Goal: Navigation & Orientation: Find specific page/section

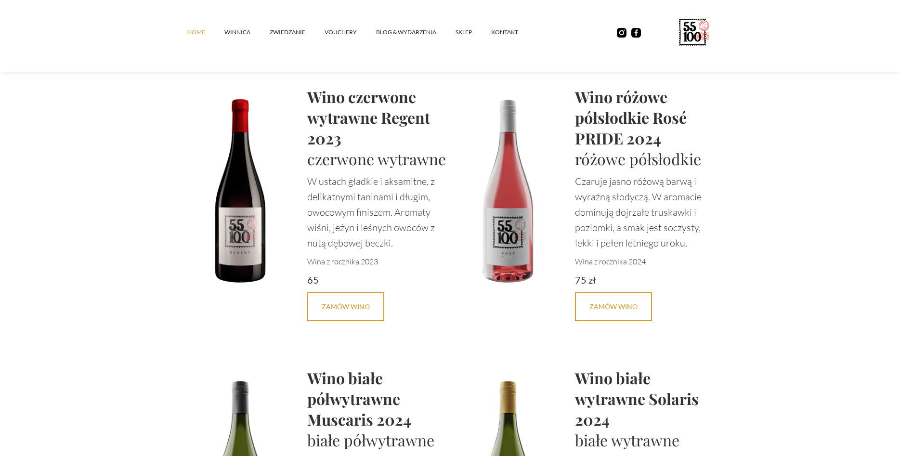
scroll to position [1835, 0]
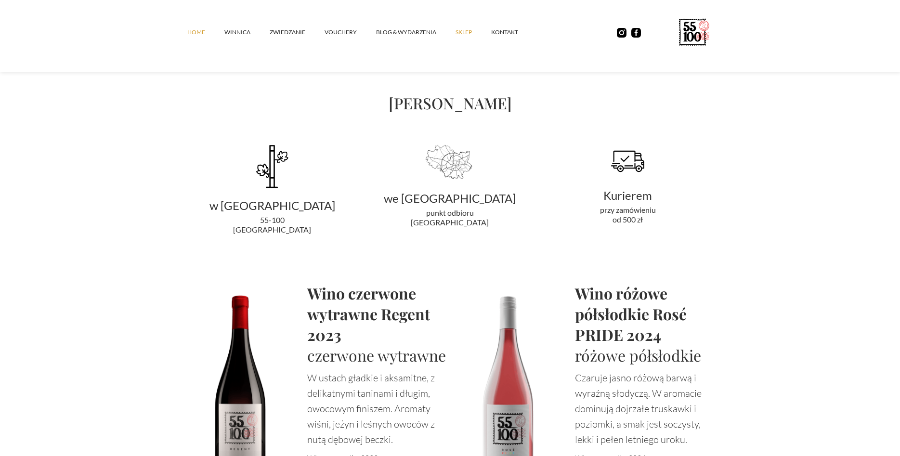
click at [465, 34] on link "SKLEP" at bounding box center [473, 32] width 36 height 29
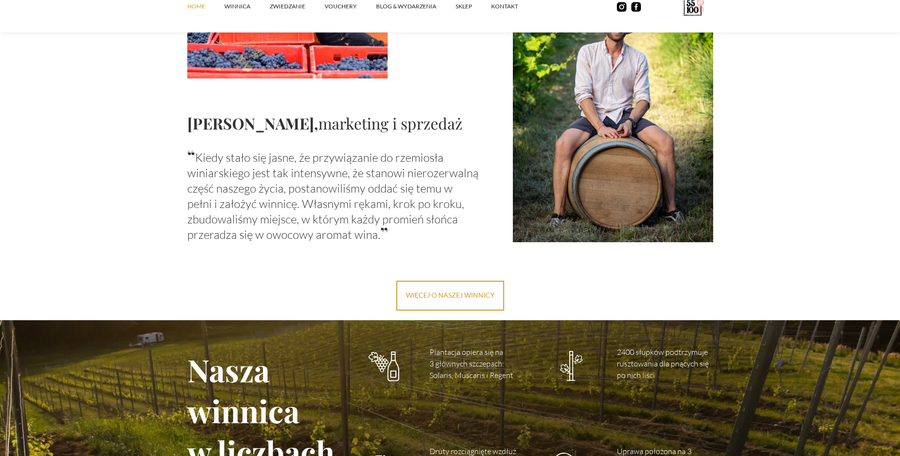
scroll to position [1277, 0]
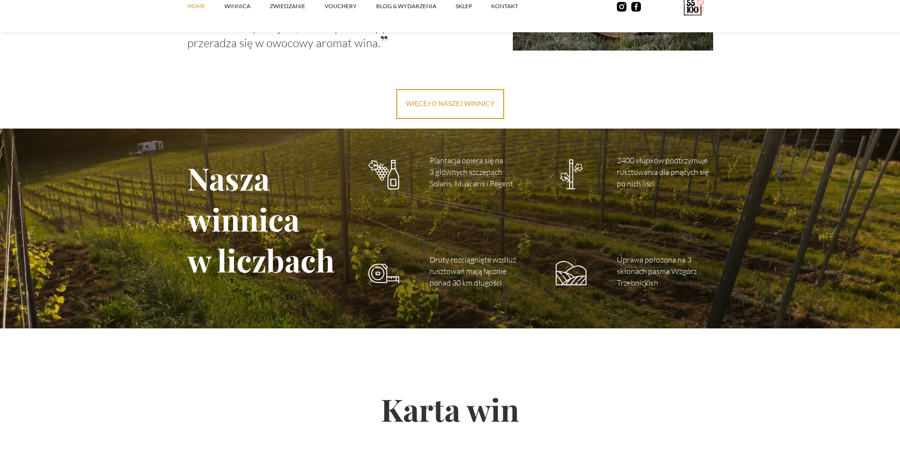
click at [465, 112] on link "więcej o naszej winnicy" at bounding box center [450, 104] width 108 height 30
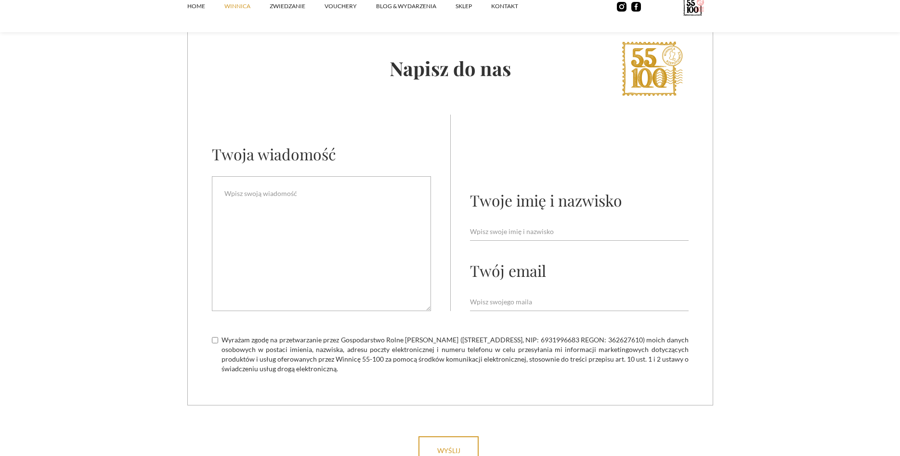
scroll to position [4027, 0]
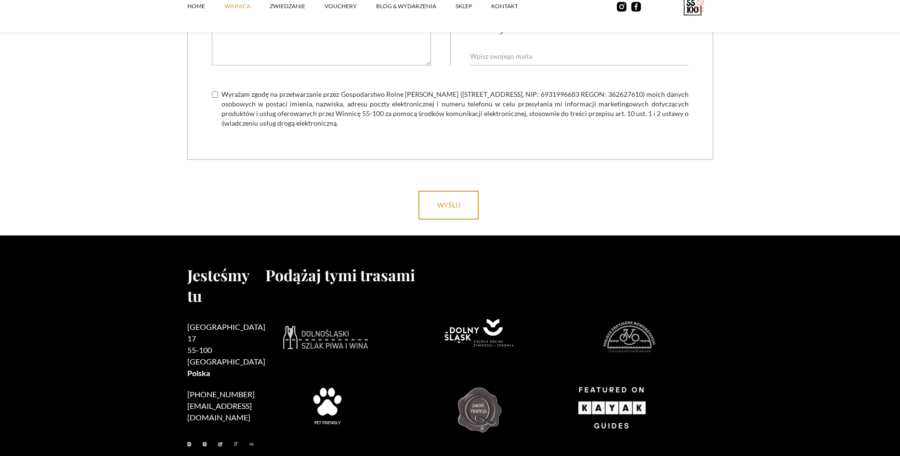
drag, startPoint x: 757, startPoint y: 116, endPoint x: 716, endPoint y: 58, distance: 70.8
